Goal: Transaction & Acquisition: Obtain resource

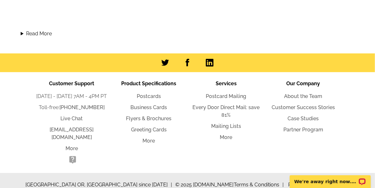
scroll to position [728, 0]
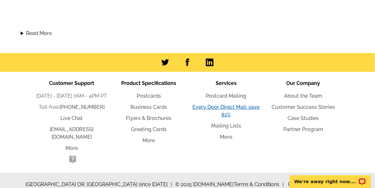
click at [229, 108] on link "Every Door Direct Mail: save 81%" at bounding box center [225, 111] width 67 height 14
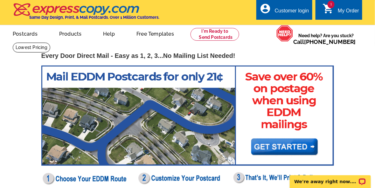
scroll to position [164, 0]
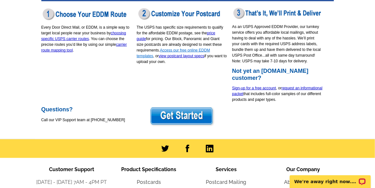
click at [196, 51] on link "Access our free online EDDM templates" at bounding box center [173, 53] width 73 height 10
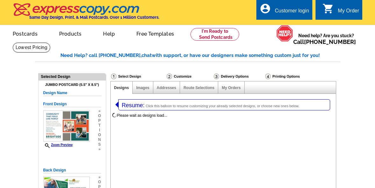
select select "1"
select select "4"
select select "2"
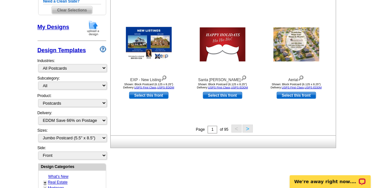
scroll to position [244, 0]
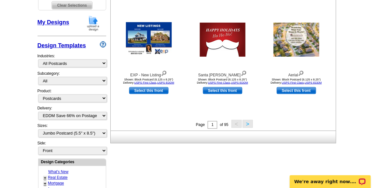
click at [248, 123] on button ">" at bounding box center [248, 124] width 10 height 8
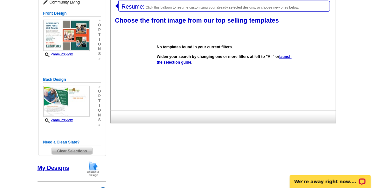
scroll to position [98, 0]
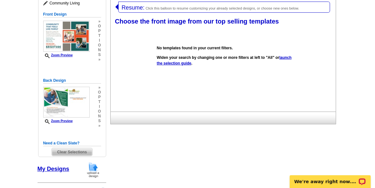
click at [178, 65] on link "launch the selection guide" at bounding box center [224, 60] width 135 height 10
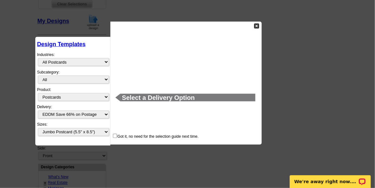
scroll to position [261, 0]
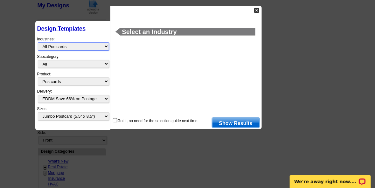
click at [106, 45] on select "What's New Real Estate Mortgage Insurance HVAC Dental Solar EDDM - NEW! Calenda…" at bounding box center [73, 47] width 71 height 8
select select "1185"
click at [38, 43] on select "What's New Real Estate Mortgage Insurance HVAC Dental Solar EDDM - NEW! Calenda…" at bounding box center [73, 47] width 71 height 8
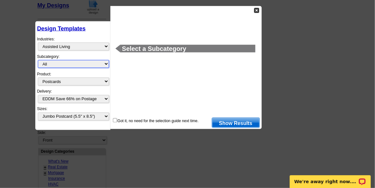
click at [106, 62] on select "All" at bounding box center [73, 64] width 71 height 8
click at [237, 126] on link "Show Results" at bounding box center [236, 123] width 48 height 10
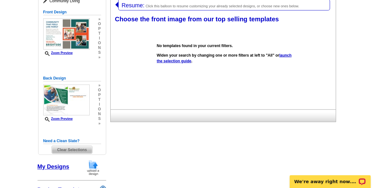
scroll to position [98, 0]
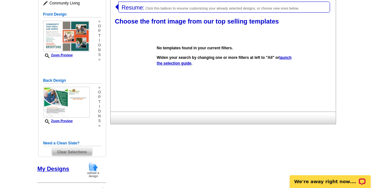
click at [197, 64] on link "launch the selection guide" at bounding box center [224, 60] width 135 height 10
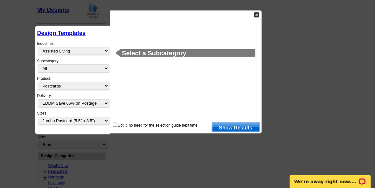
scroll to position [261, 0]
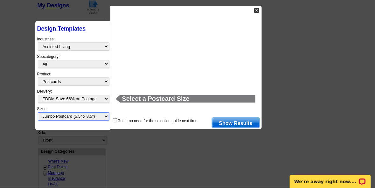
click at [106, 113] on select "All Jumbo Postcard (5.5" x 8.5") Regular Postcard (4.25" x 5.6") Panoramic Post…" at bounding box center [73, 117] width 71 height 8
select select "1"
click at [38, 113] on select "All Jumbo Postcard (5.5" x 8.5") Regular Postcard (4.25" x 5.6") Panoramic Post…" at bounding box center [73, 117] width 71 height 8
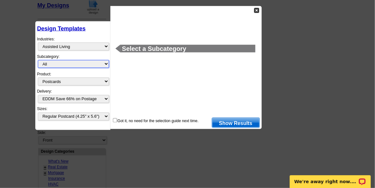
click at [108, 62] on select "All" at bounding box center [73, 64] width 71 height 8
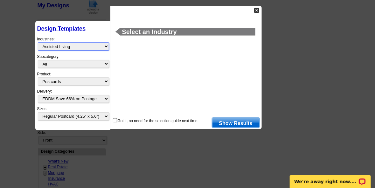
click at [107, 46] on select "What's New Real Estate Mortgage Insurance HVAC Dental Solar EDDM - NEW! Calenda…" at bounding box center [73, 47] width 71 height 8
select select "971"
click at [38, 43] on select "What's New Real Estate Mortgage Insurance HVAC Dental Solar EDDM - NEW! Calenda…" at bounding box center [73, 47] width 71 height 8
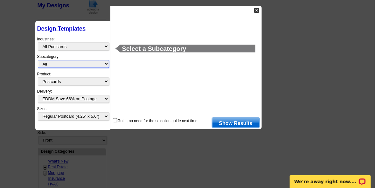
click at [107, 63] on select "All" at bounding box center [73, 64] width 71 height 8
click at [241, 124] on link "Show Results" at bounding box center [236, 123] width 48 height 10
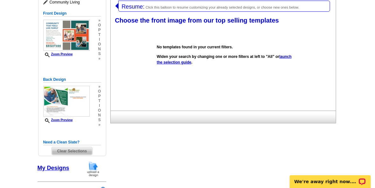
scroll to position [98, 0]
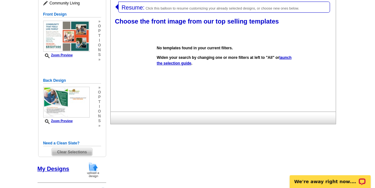
click at [129, 6] on span "Resume:" at bounding box center [133, 7] width 23 height 6
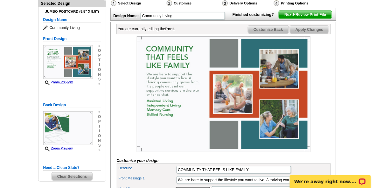
scroll to position [82, 0]
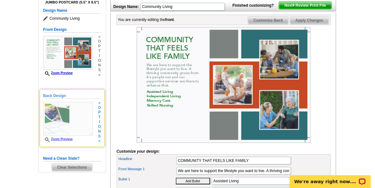
click at [51, 124] on img at bounding box center [68, 119] width 50 height 34
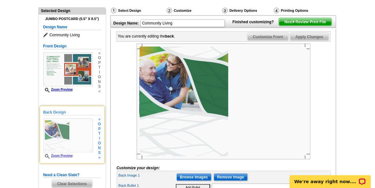
scroll to position [66, 0]
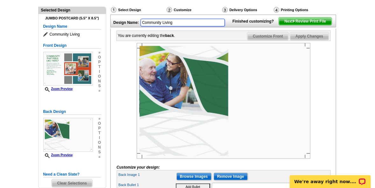
click at [187, 23] on input "Community Living" at bounding box center [183, 23] width 84 height 8
click at [185, 66] on img at bounding box center [224, 101] width 174 height 116
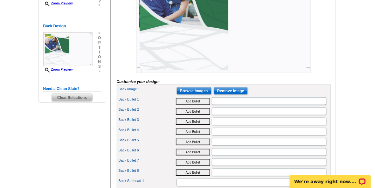
scroll to position [149, 0]
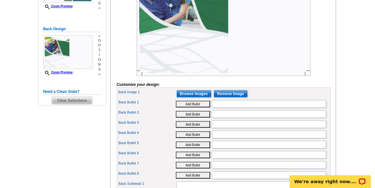
click at [192, 108] on button "Add Bullet" at bounding box center [193, 104] width 34 height 7
click at [248, 108] on input "•" at bounding box center [269, 104] width 115 height 8
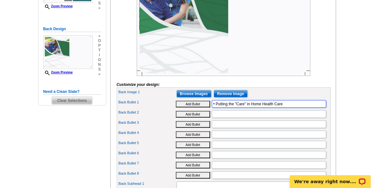
type input "• Putting the "Care" in Home Health Care"
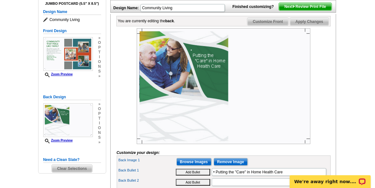
scroll to position [82, 0]
